Goal: Information Seeking & Learning: Check status

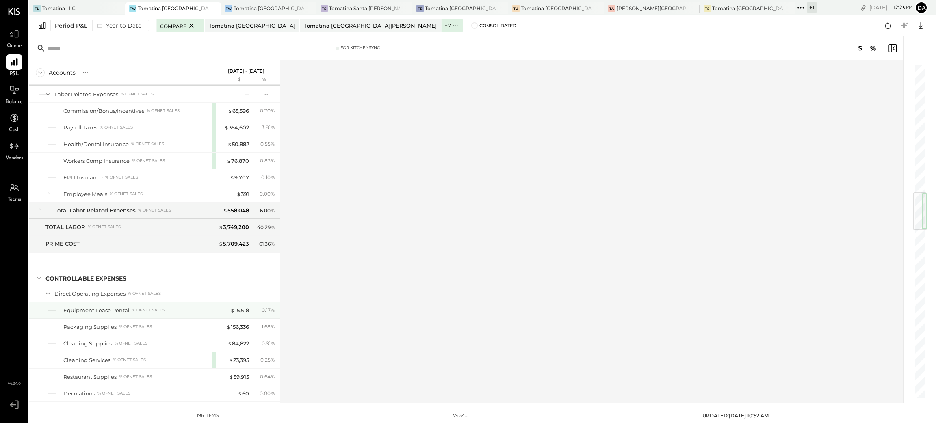
scroll to position [1402, 0]
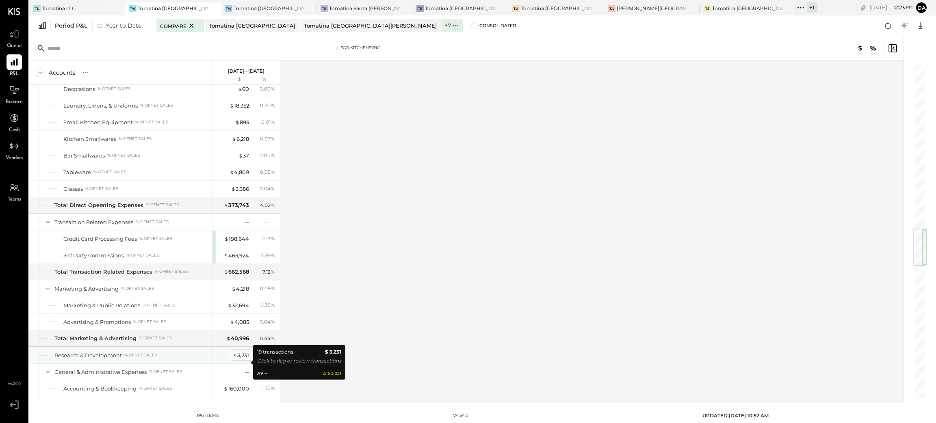
click at [243, 360] on div "$ 3,231" at bounding box center [241, 356] width 16 height 8
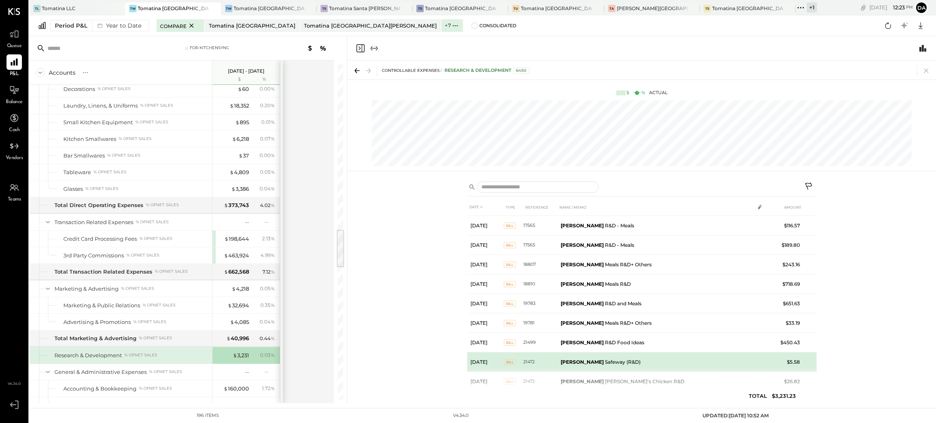
scroll to position [211, 0]
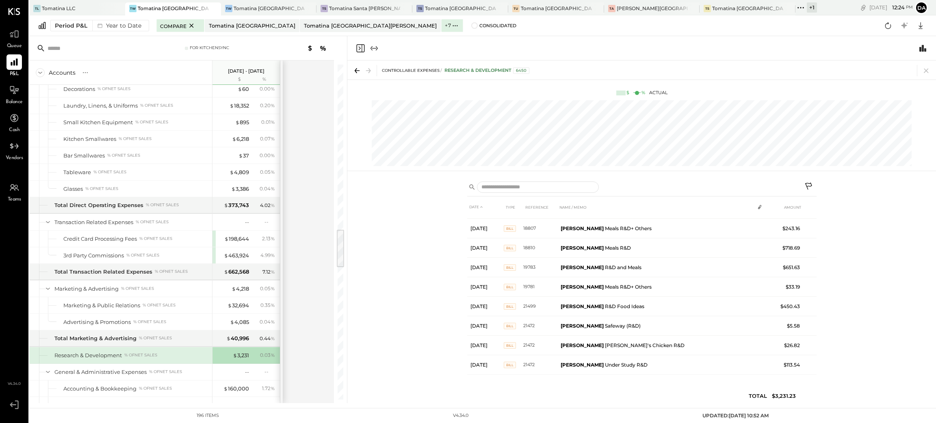
click at [358, 52] on icon "Close panel" at bounding box center [360, 48] width 8 height 8
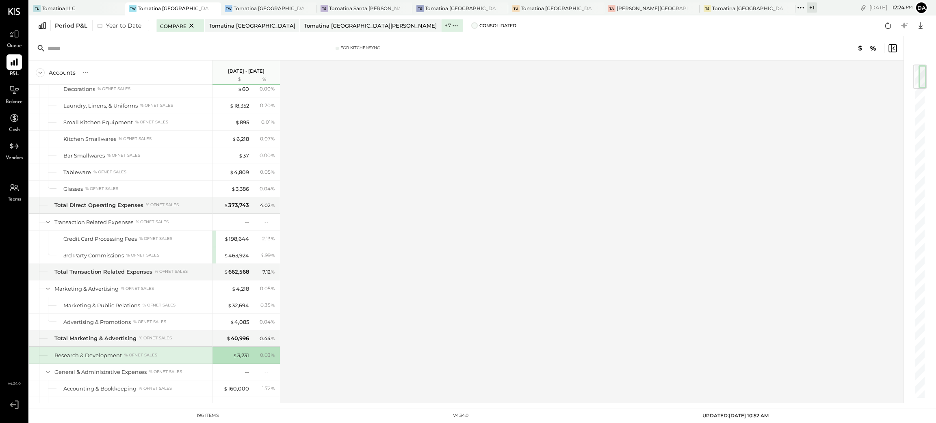
click at [471, 25] on span at bounding box center [474, 25] width 7 height 7
